Goal: Task Accomplishment & Management: Manage account settings

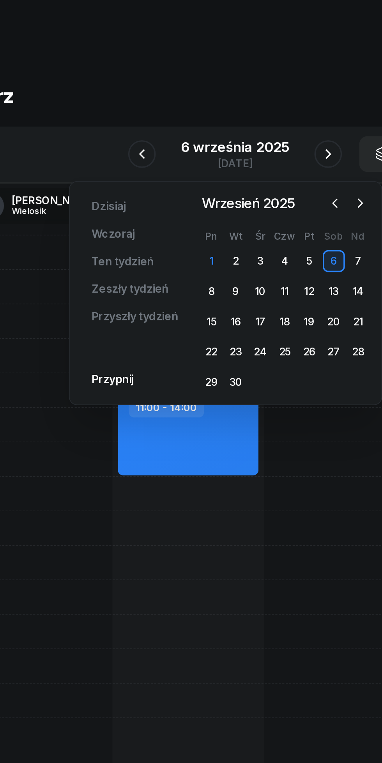
click at [189, 214] on div "30" at bounding box center [191, 216] width 12 height 12
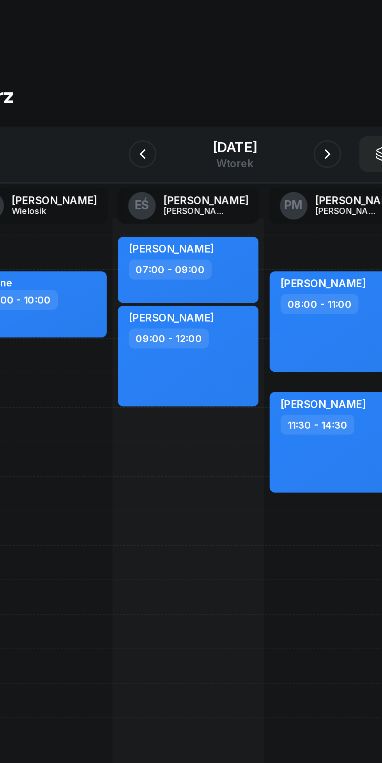
click at [238, 86] on button "button" at bounding box center [243, 88] width 16 height 16
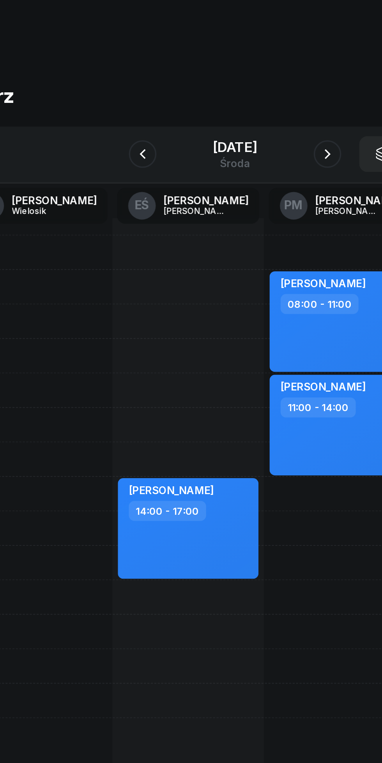
click at [134, 85] on icon "button" at bounding box center [138, 87] width 9 height 9
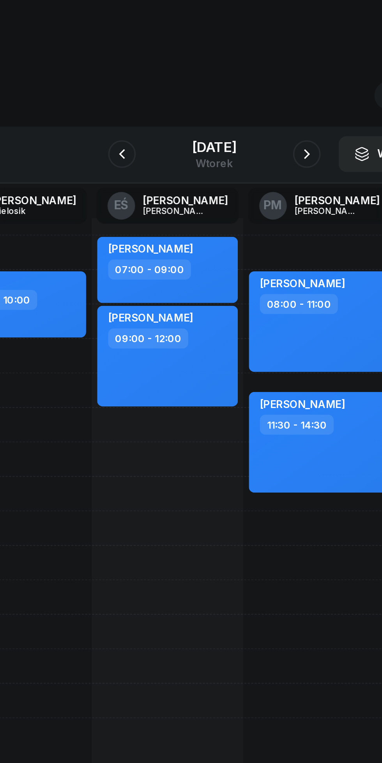
click at [240, 90] on button "button" at bounding box center [243, 88] width 16 height 16
click at [245, 86] on icon "button" at bounding box center [243, 87] width 3 height 5
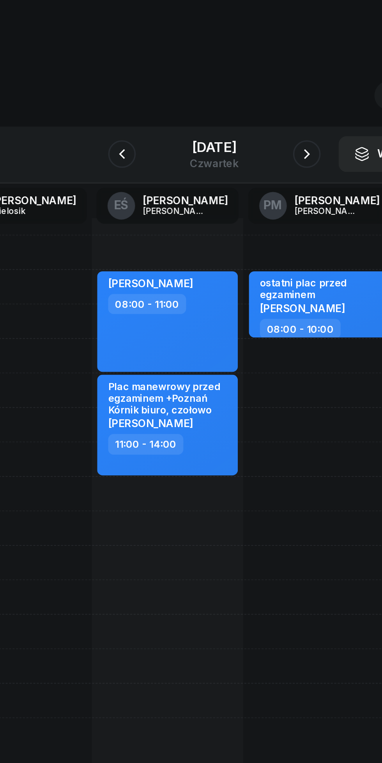
click at [248, 87] on icon "button" at bounding box center [243, 87] width 9 height 9
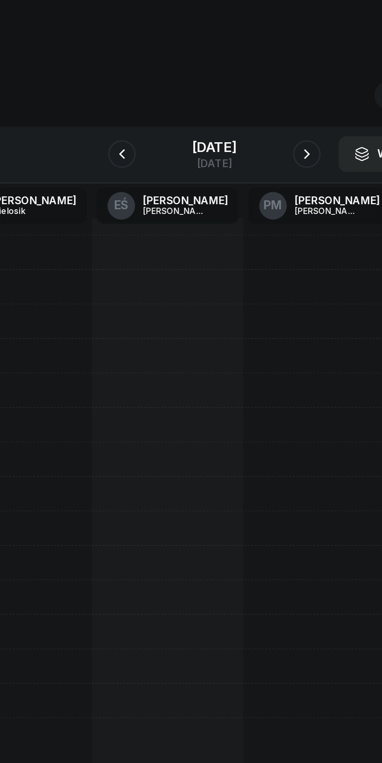
click at [231, 88] on div "[DATE]" at bounding box center [191, 87] width 80 height 22
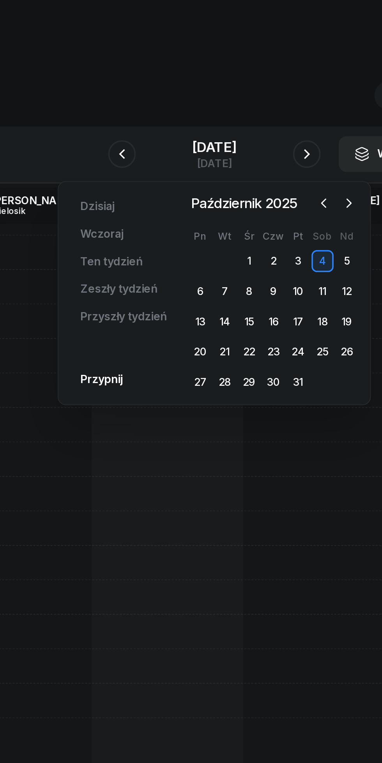
click at [245, 86] on icon "button" at bounding box center [243, 87] width 3 height 5
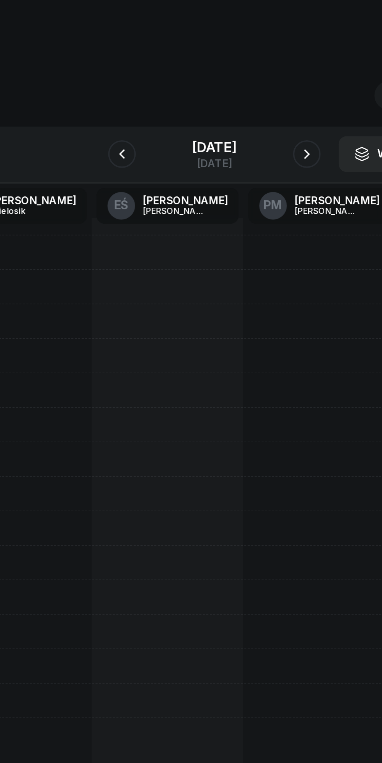
click at [248, 85] on icon "button" at bounding box center [243, 87] width 9 height 9
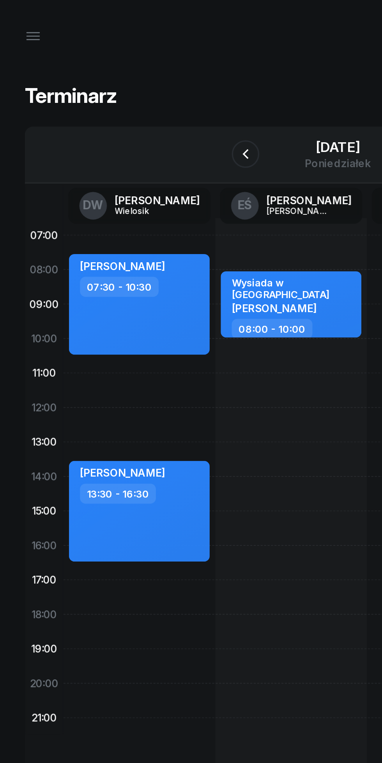
click at [172, 85] on div "[DATE]" at bounding box center [190, 84] width 37 height 8
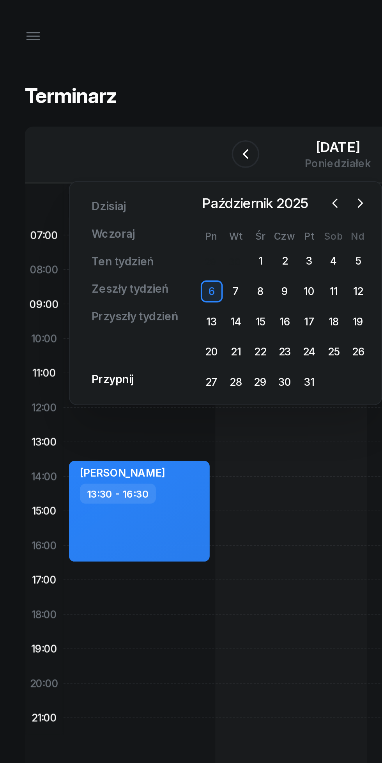
click at [189, 117] on icon "button" at bounding box center [189, 115] width 2 height 5
click at [147, 164] on div "10" at bounding box center [147, 165] width 12 height 12
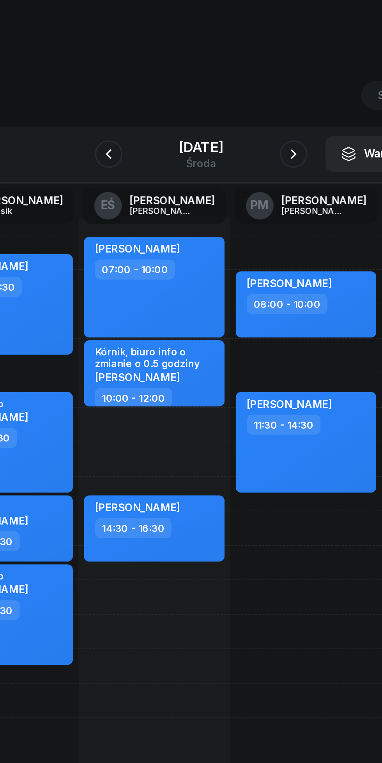
click at [274, 266] on div "[PERSON_NAME] 11:30 - 14:30" at bounding box center [250, 250] width 80 height 57
select select "11"
select select "30"
select select "14"
select select "30"
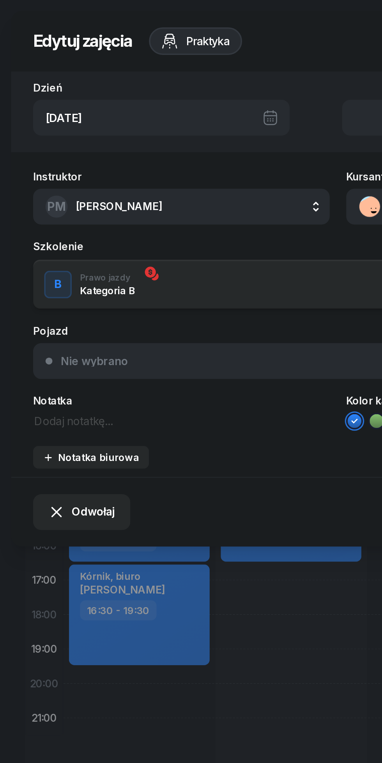
click at [49, 289] on span "Odwołaj" at bounding box center [53, 289] width 25 height 10
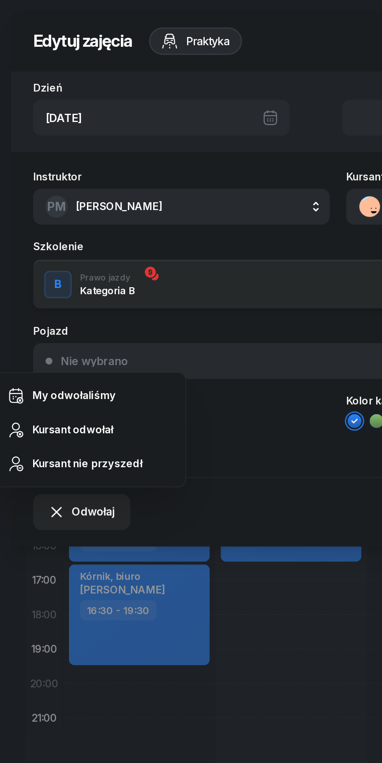
click at [58, 247] on div "Kursant odwołał" at bounding box center [41, 243] width 46 height 10
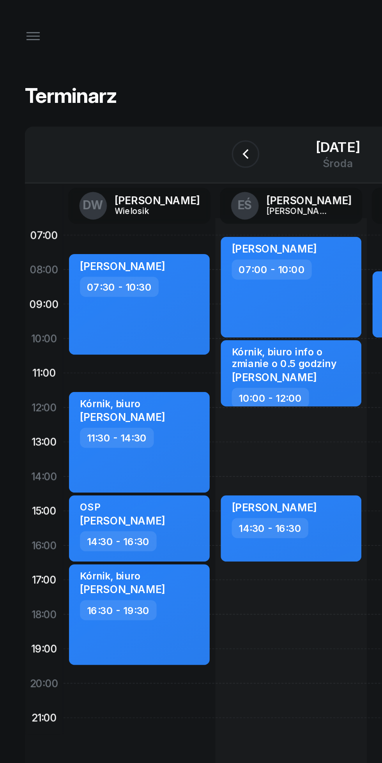
click at [193, 221] on div "10:00 - 12:00" at bounding box center [165, 224] width 69 height 11
select select "10"
select select "12"
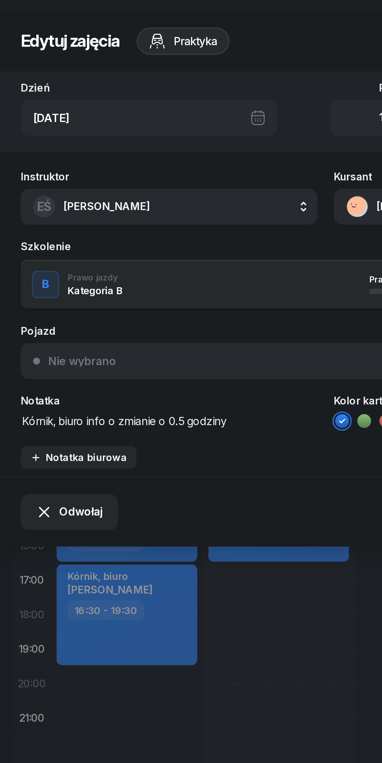
click at [118, 122] on button "EŚ [PERSON_NAME]" at bounding box center [103, 117] width 168 height 20
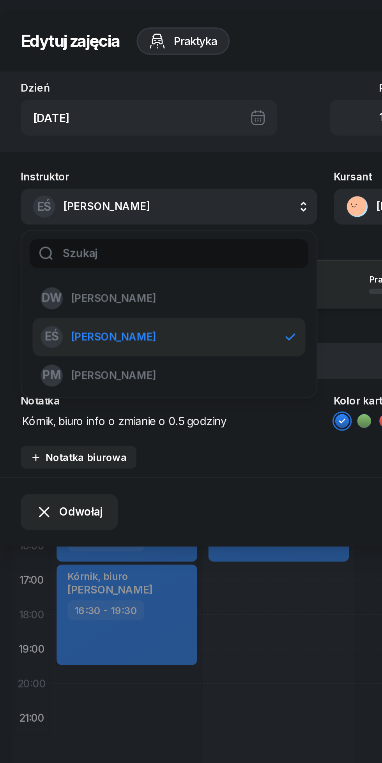
click at [90, 208] on div "PM [PERSON_NAME]" at bounding box center [98, 212] width 136 height 12
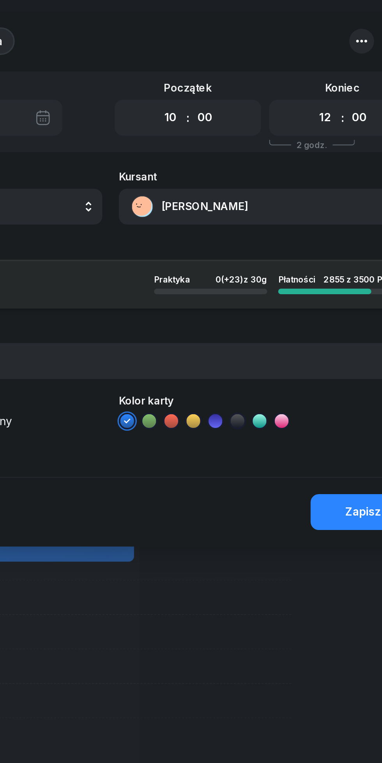
click at [329, 286] on div "Zapisz" at bounding box center [333, 289] width 20 height 10
